Goal: Find specific page/section: Find specific page/section

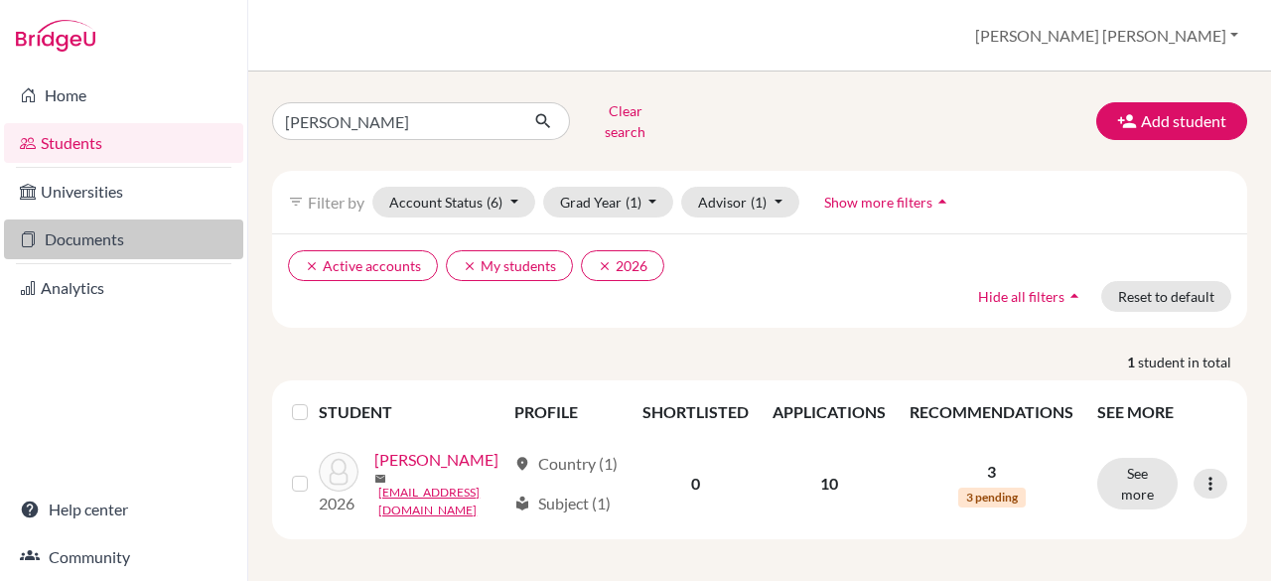
click at [90, 253] on link "Documents" at bounding box center [123, 239] width 239 height 40
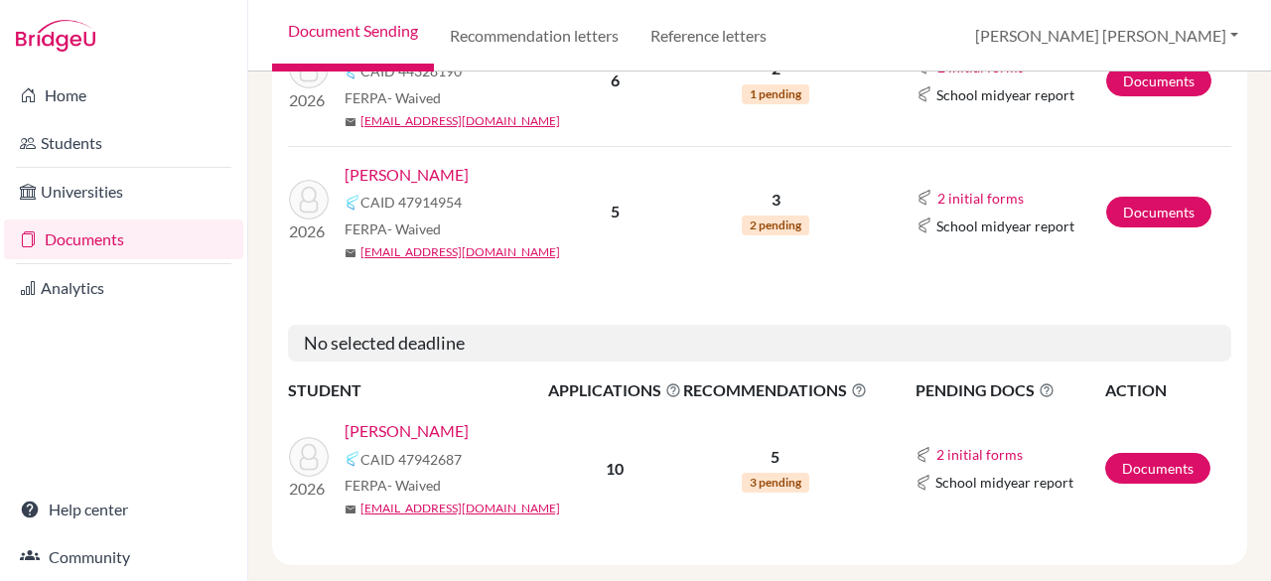
scroll to position [3596, 0]
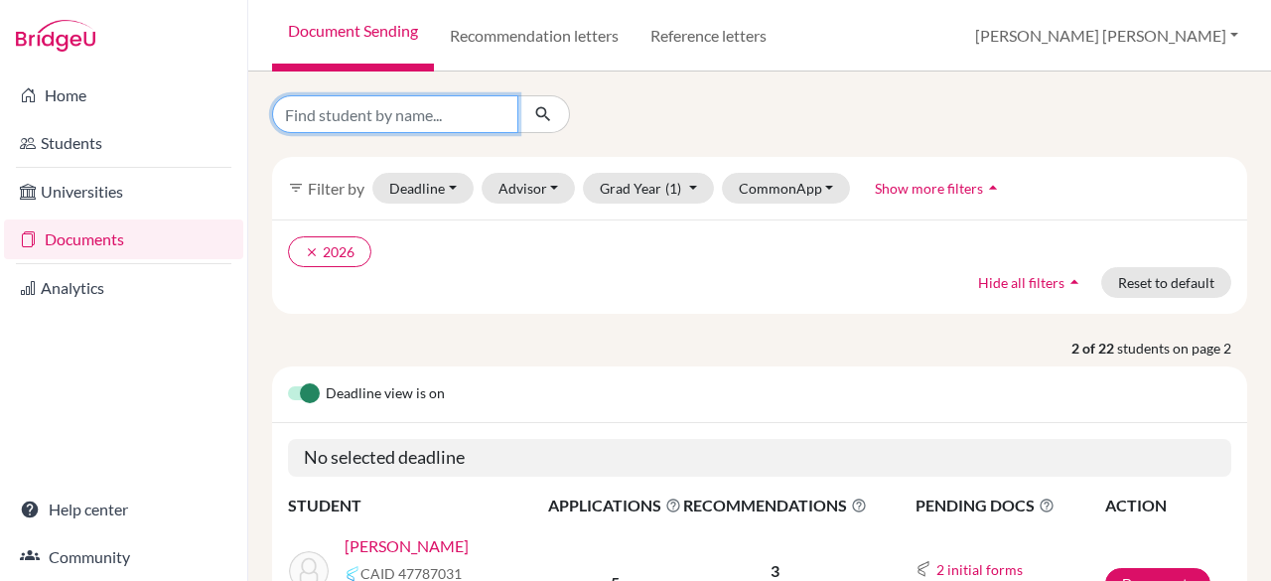
click at [447, 123] on input "Find student by name..." at bounding box center [395, 114] width 246 height 38
type input "eni"
click button "submit" at bounding box center [543, 114] width 53 height 38
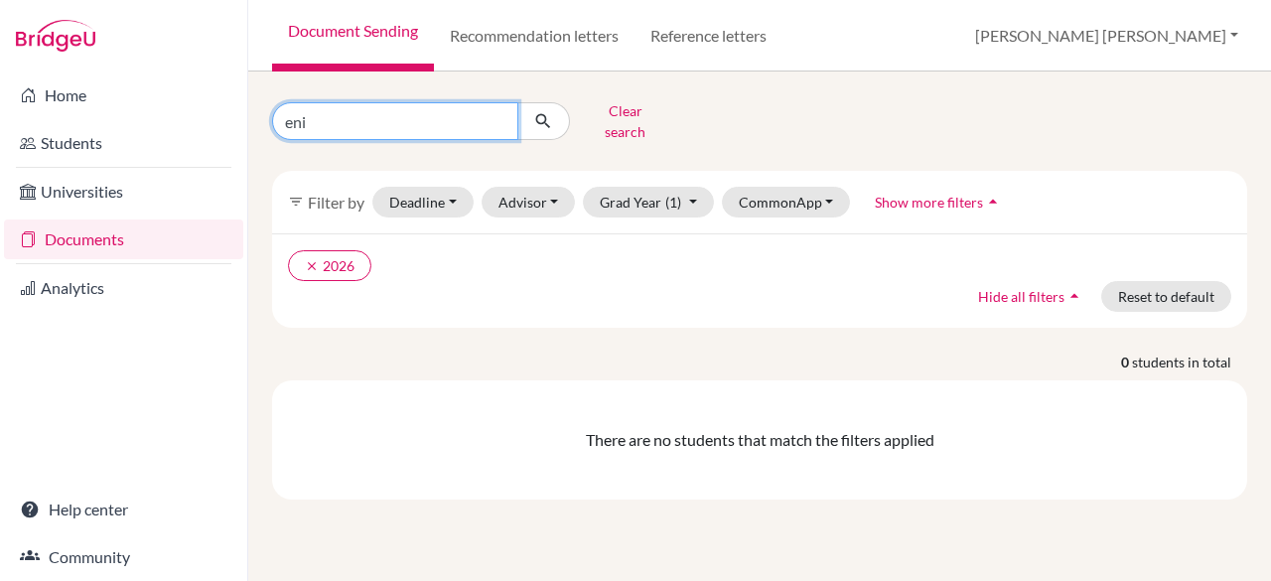
click at [384, 112] on input "eni" at bounding box center [395, 121] width 246 height 38
type input "en"
click button "submit" at bounding box center [543, 121] width 53 height 38
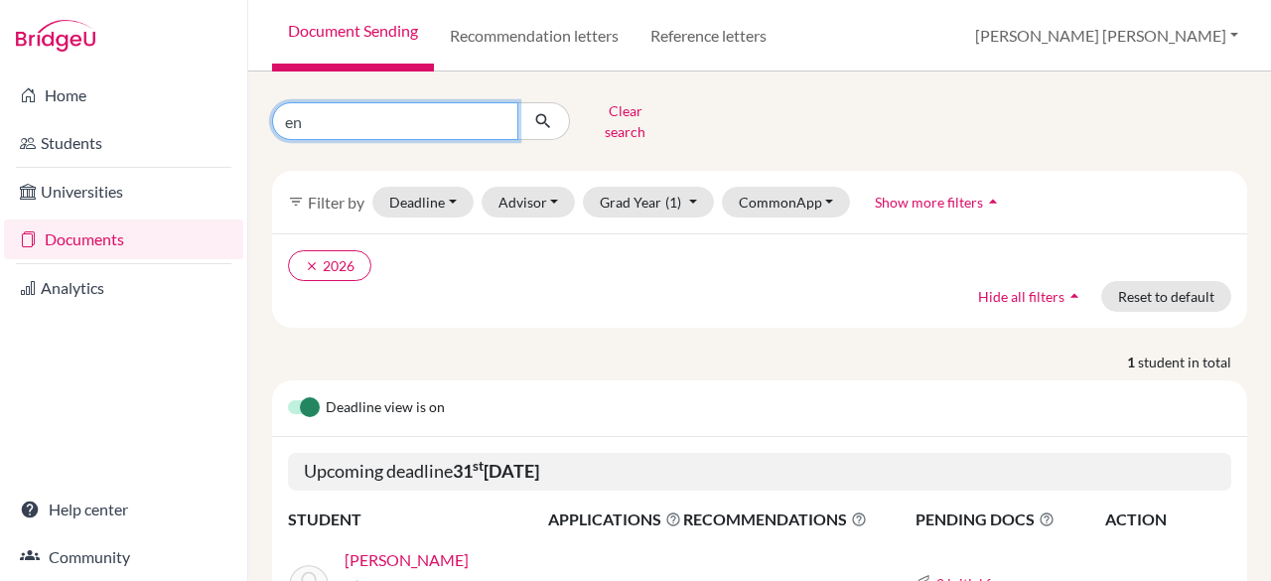
click at [421, 106] on input "en" at bounding box center [395, 121] width 246 height 38
click button "submit" at bounding box center [543, 121] width 53 height 38
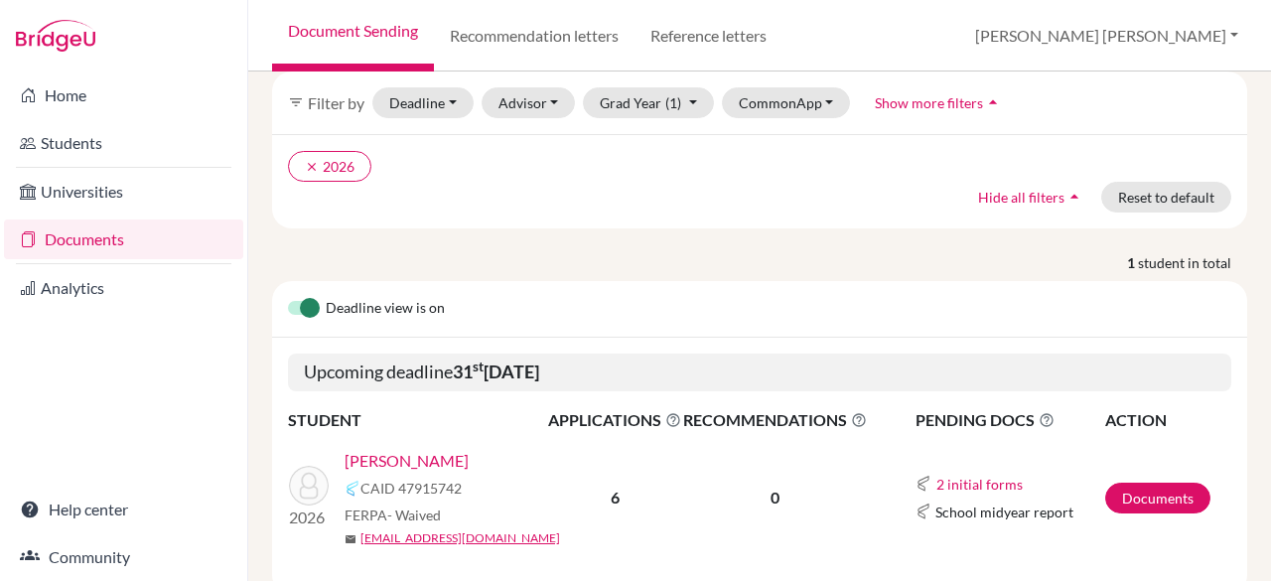
scroll to position [138, 0]
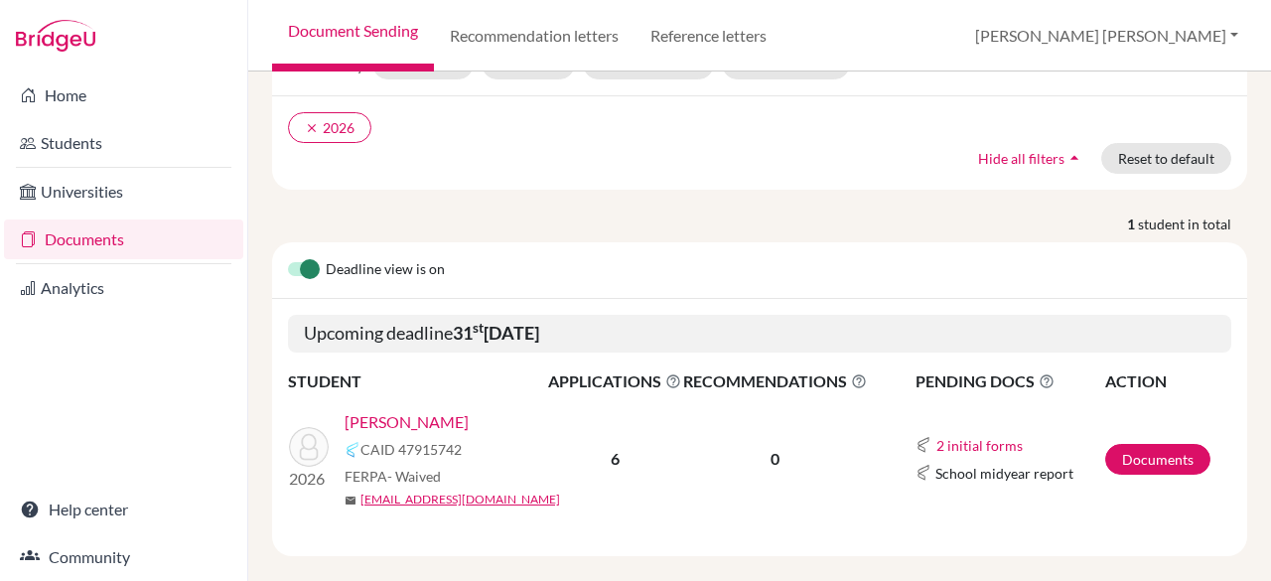
click at [372, 410] on link "Salimbene, Ennio" at bounding box center [407, 422] width 124 height 24
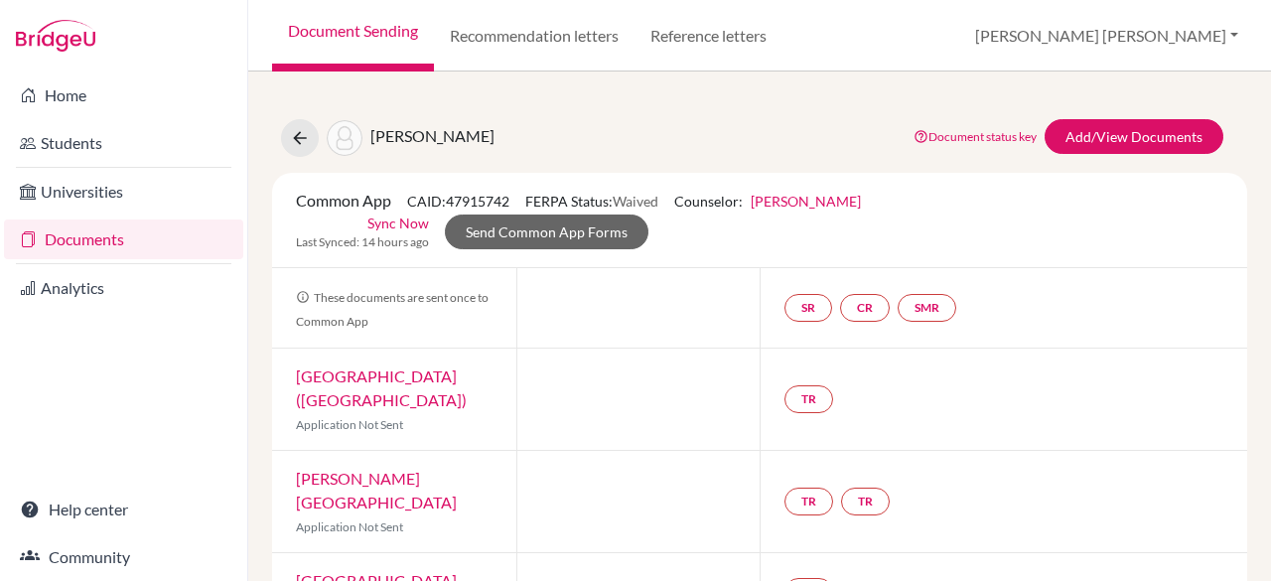
click at [1150, 553] on div "TR" at bounding box center [1004, 591] width 488 height 77
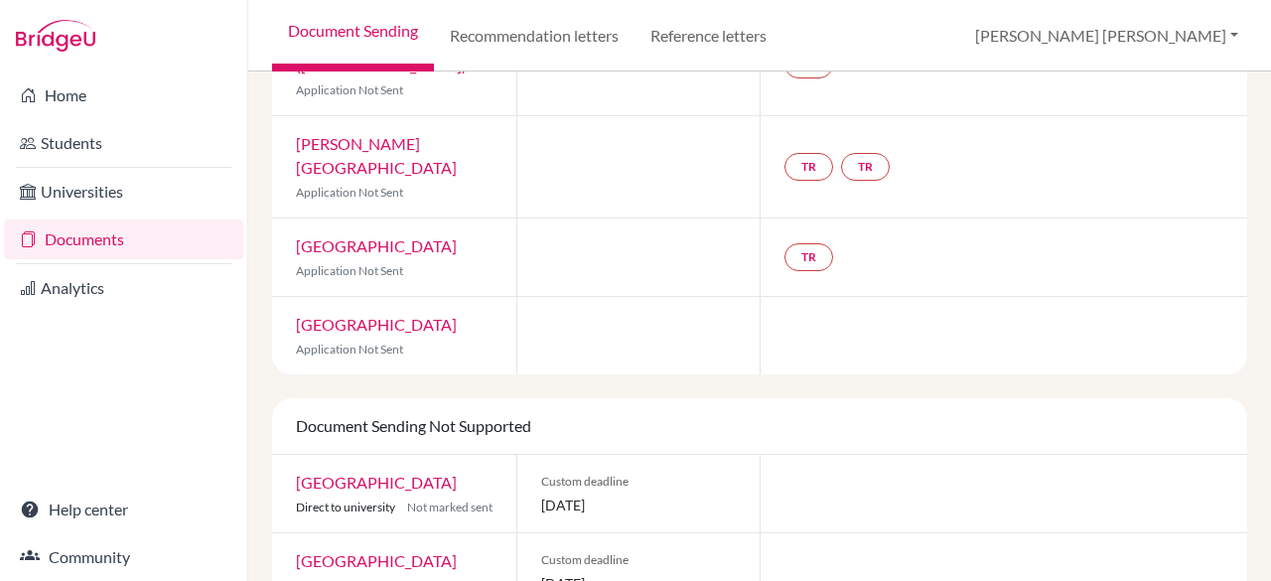
scroll to position [385, 0]
